Goal: Task Accomplishment & Management: Complete application form

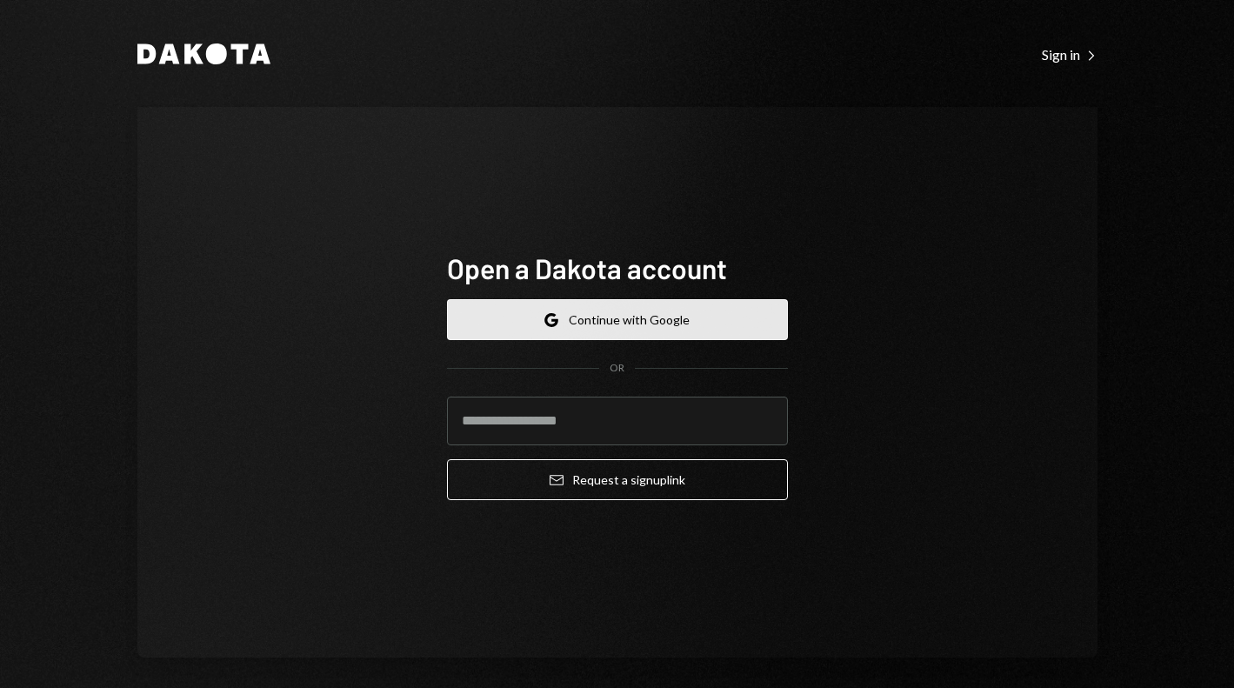
click at [508, 316] on button "Google Continue with Google" at bounding box center [617, 319] width 341 height 41
